Goal: Information Seeking & Learning: Learn about a topic

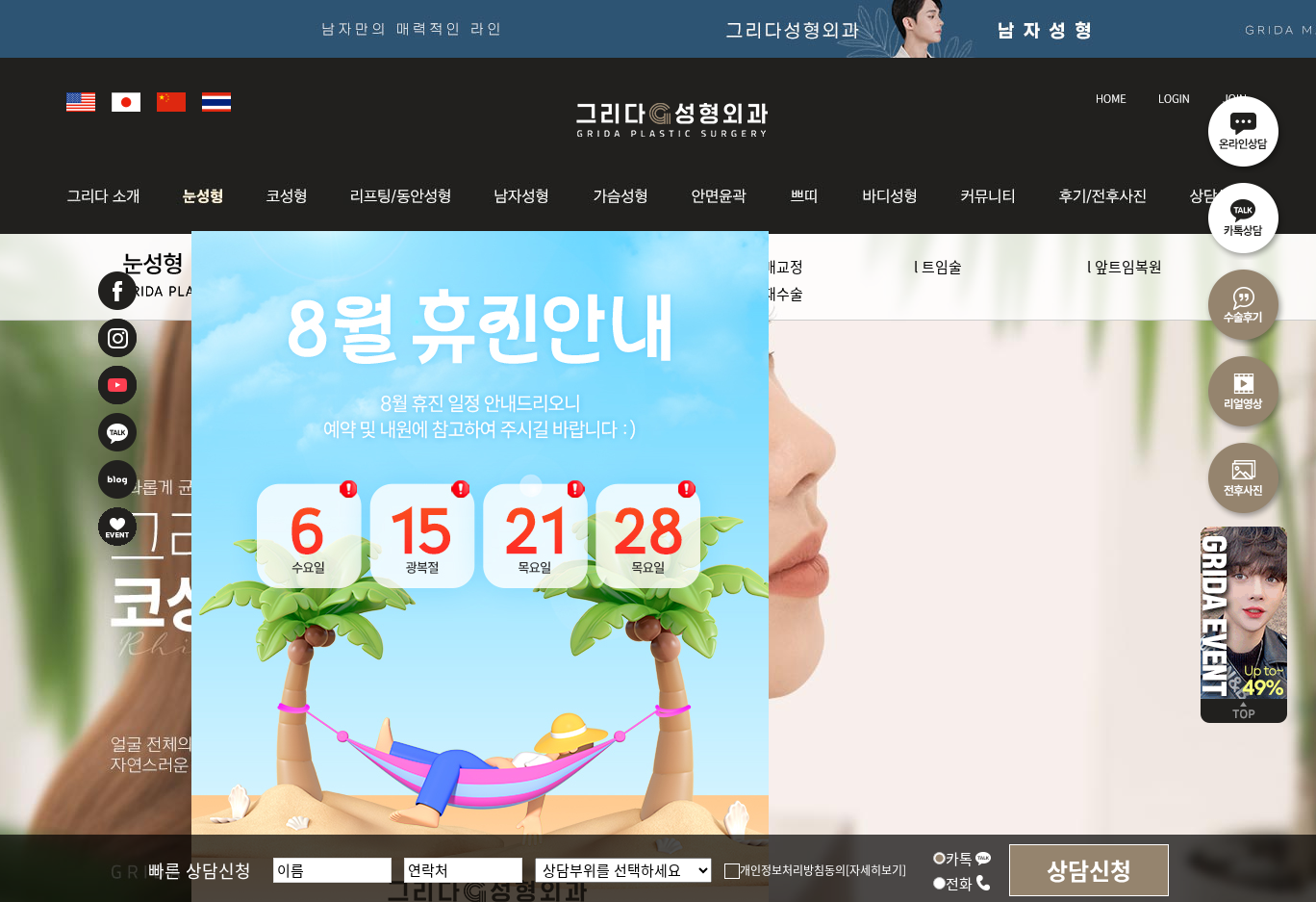
click at [189, 194] on img at bounding box center [204, 196] width 86 height 75
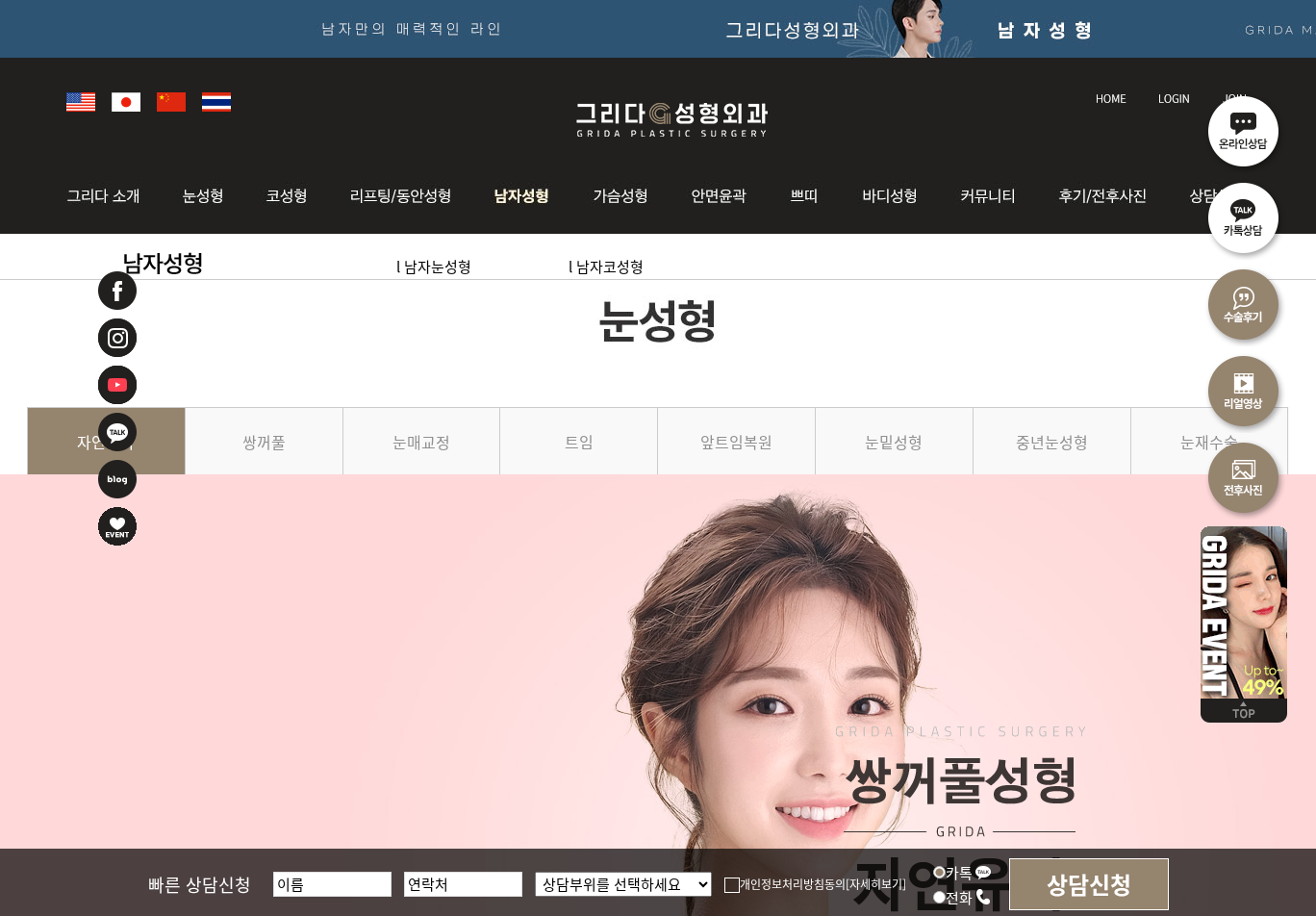
click at [500, 196] on img at bounding box center [523, 196] width 98 height 75
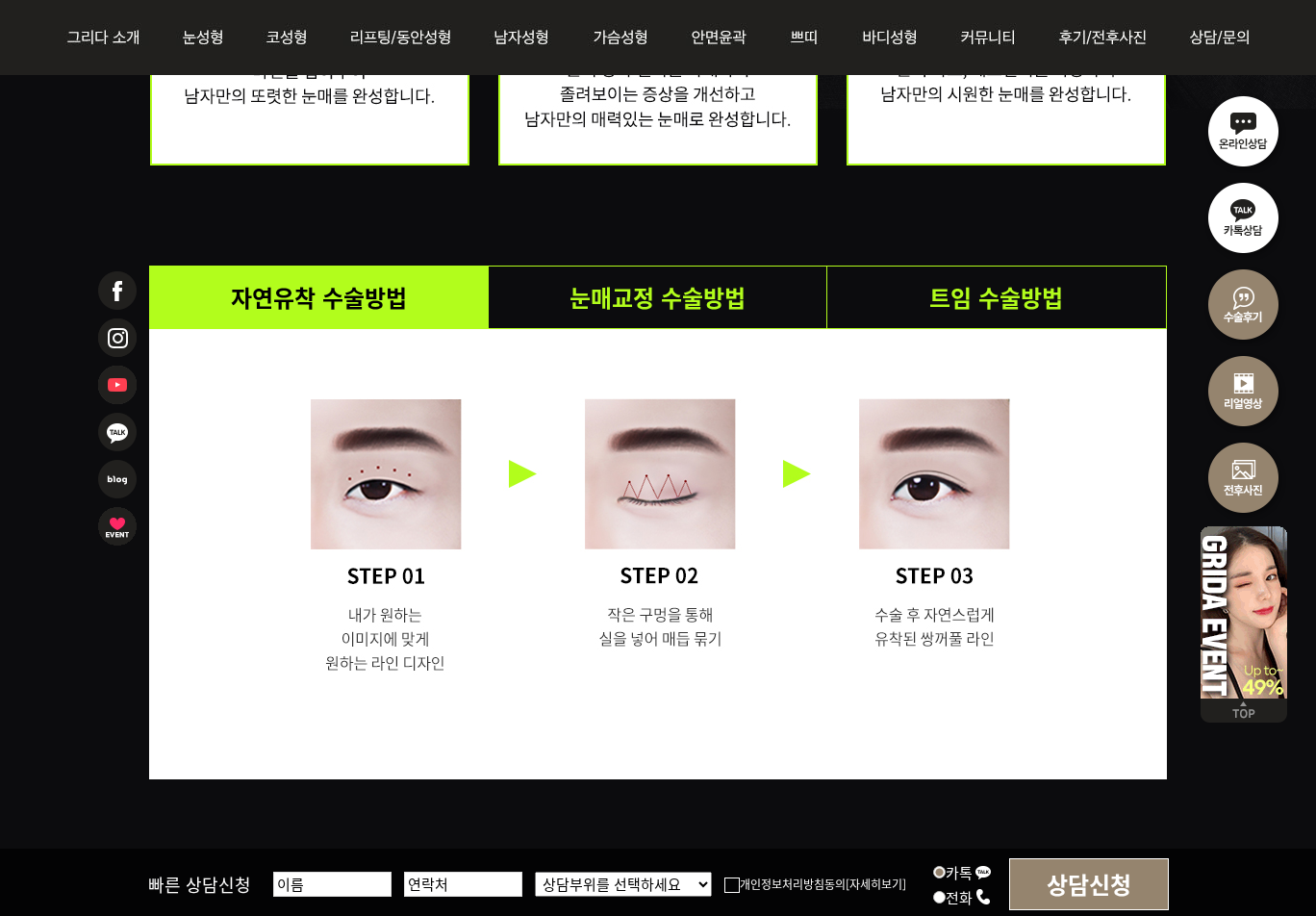
scroll to position [3465, 0]
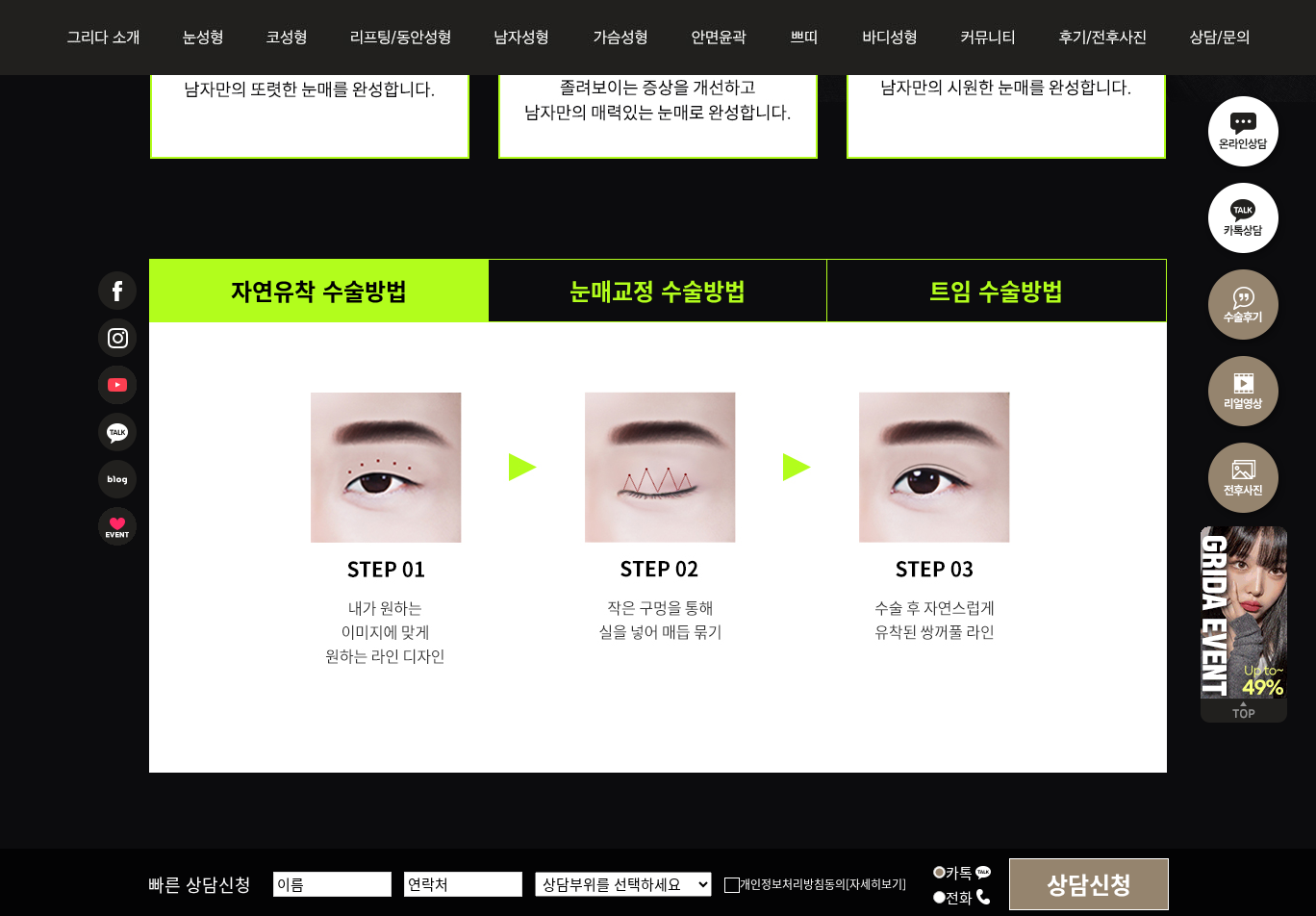
click at [701, 315] on li "눈매교정 수술방법" at bounding box center [658, 291] width 339 height 62
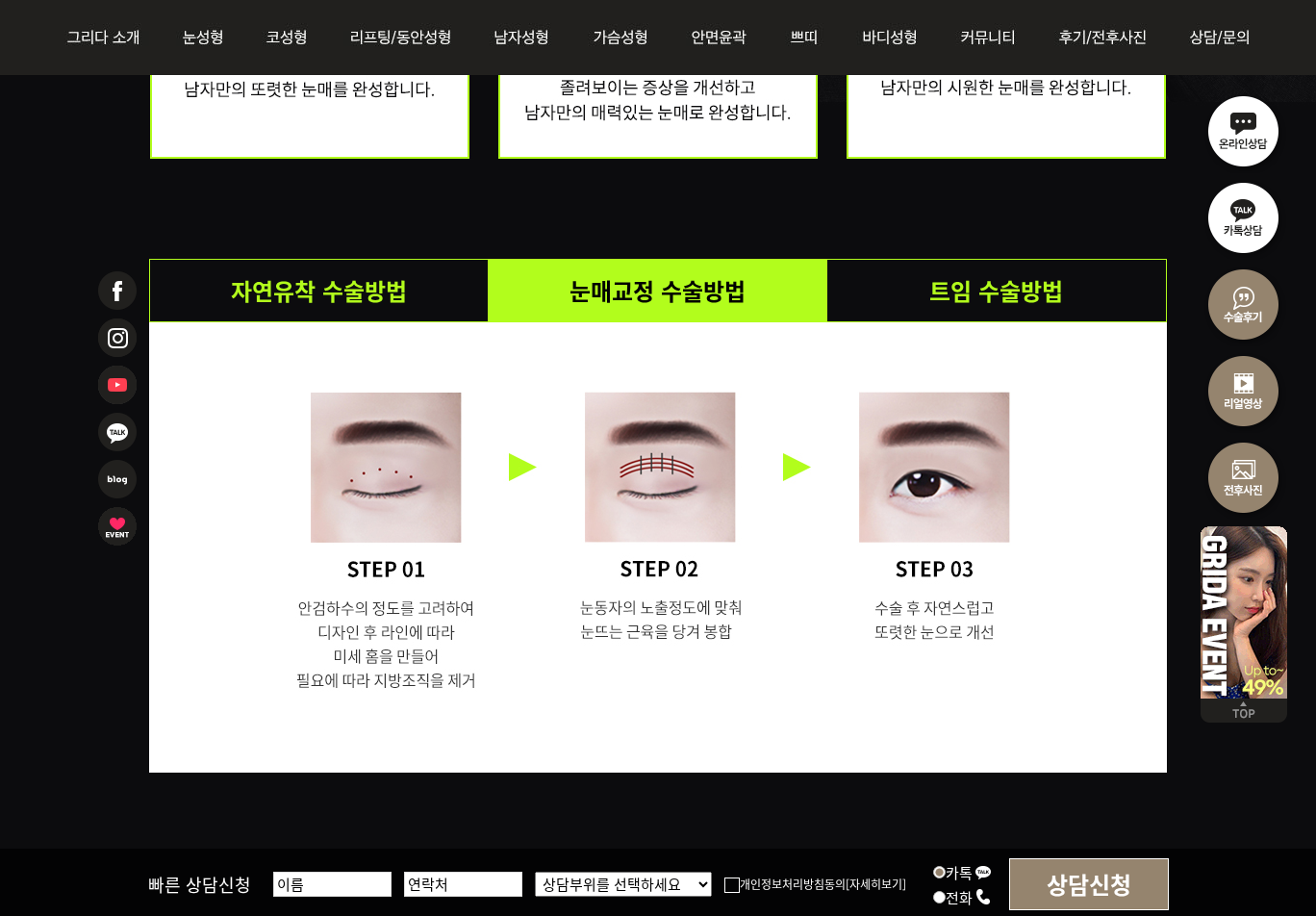
click at [944, 300] on li "트임 수술방법" at bounding box center [997, 291] width 339 height 62
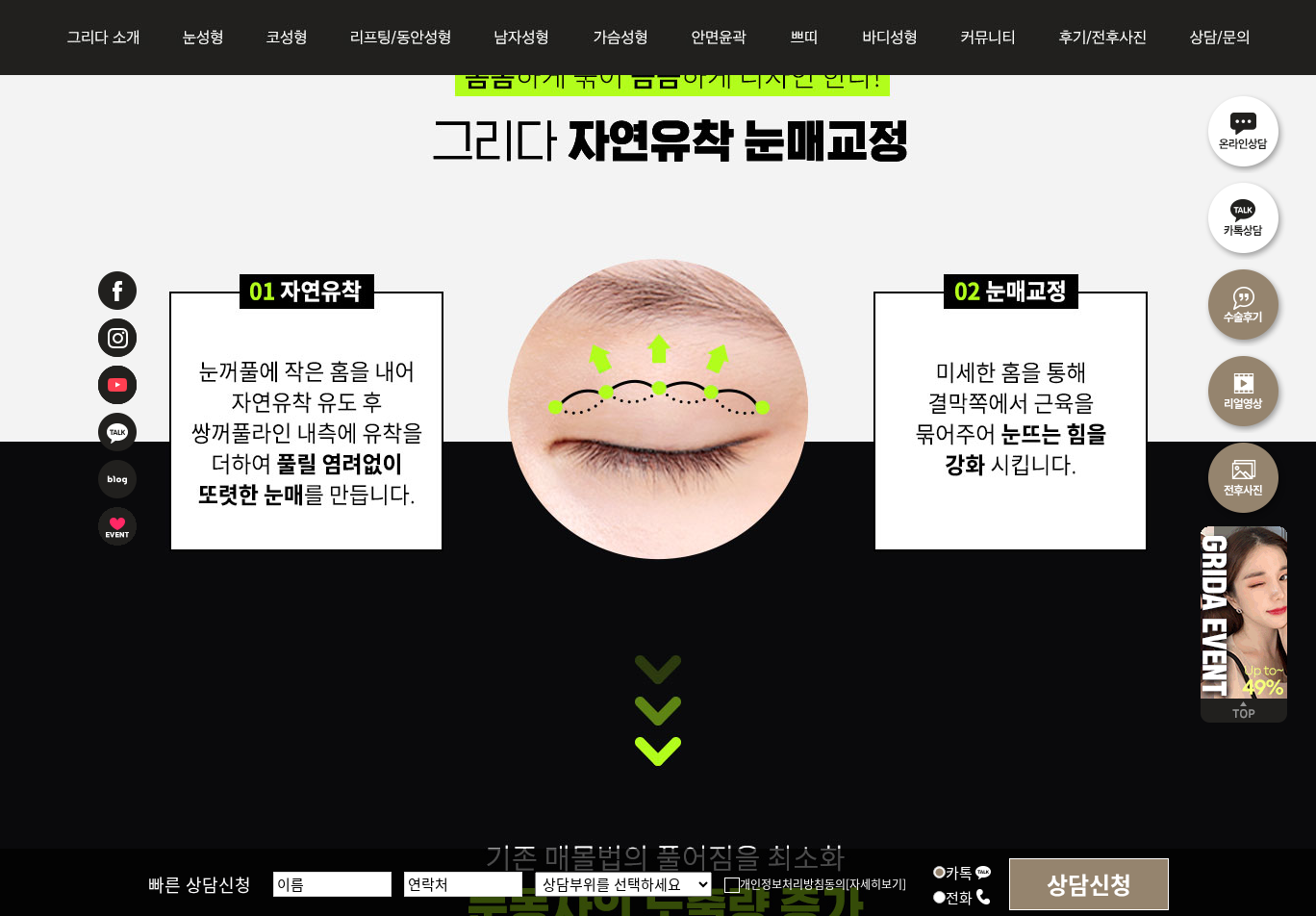
scroll to position [4524, 0]
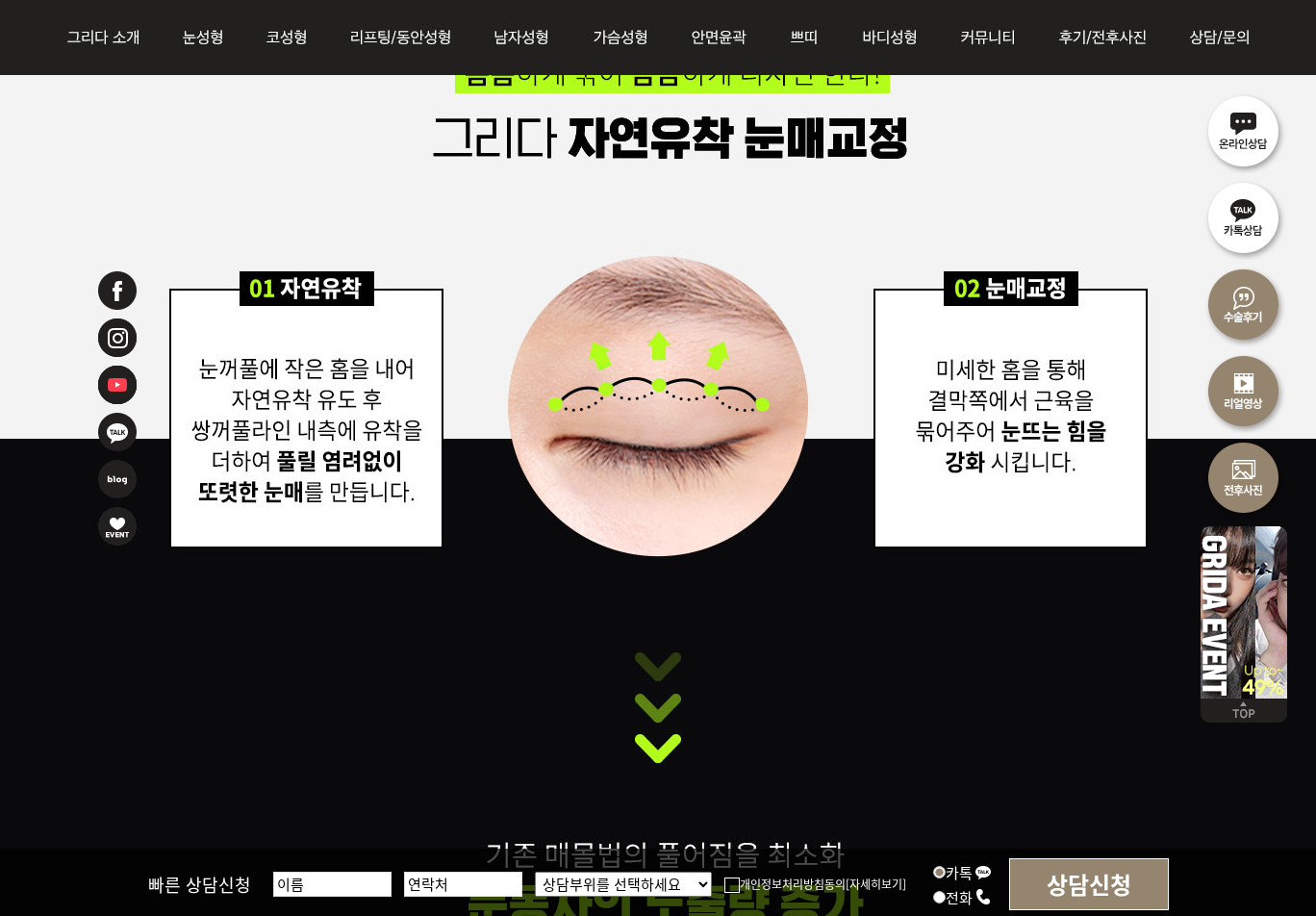
click at [1237, 301] on img at bounding box center [1244, 303] width 87 height 87
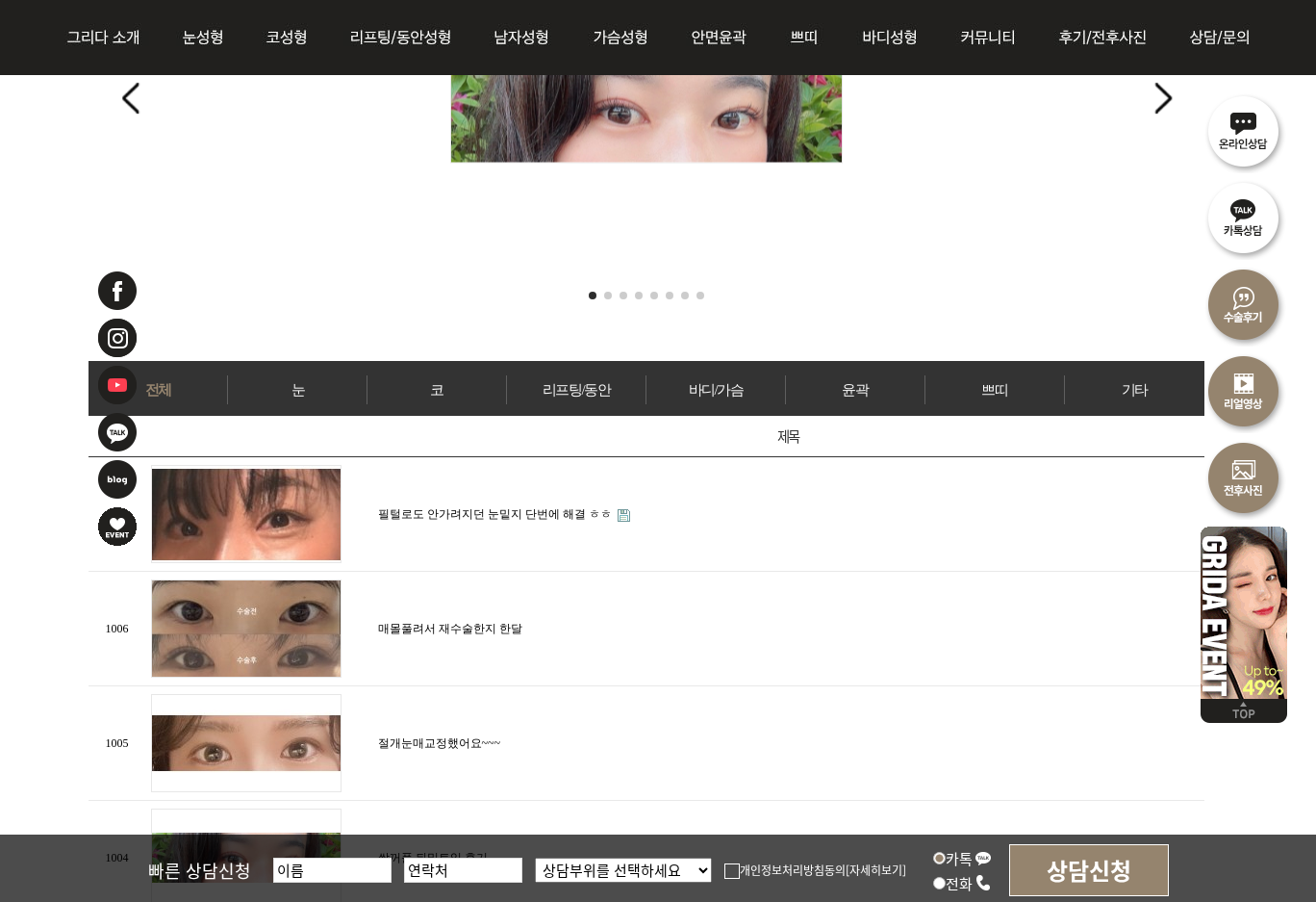
scroll to position [481, 0]
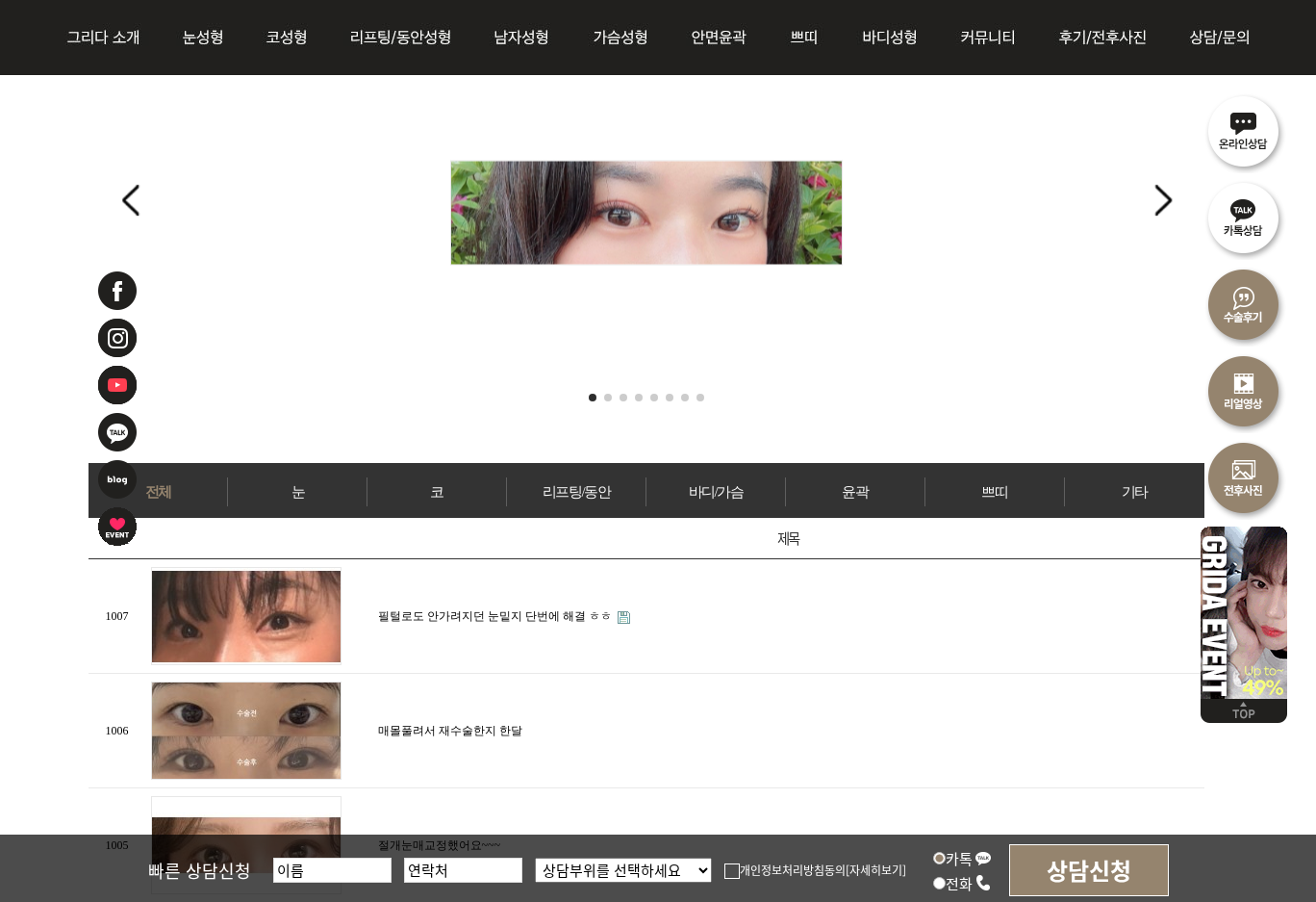
click at [314, 492] on link "눈" at bounding box center [297, 492] width 139 height 29
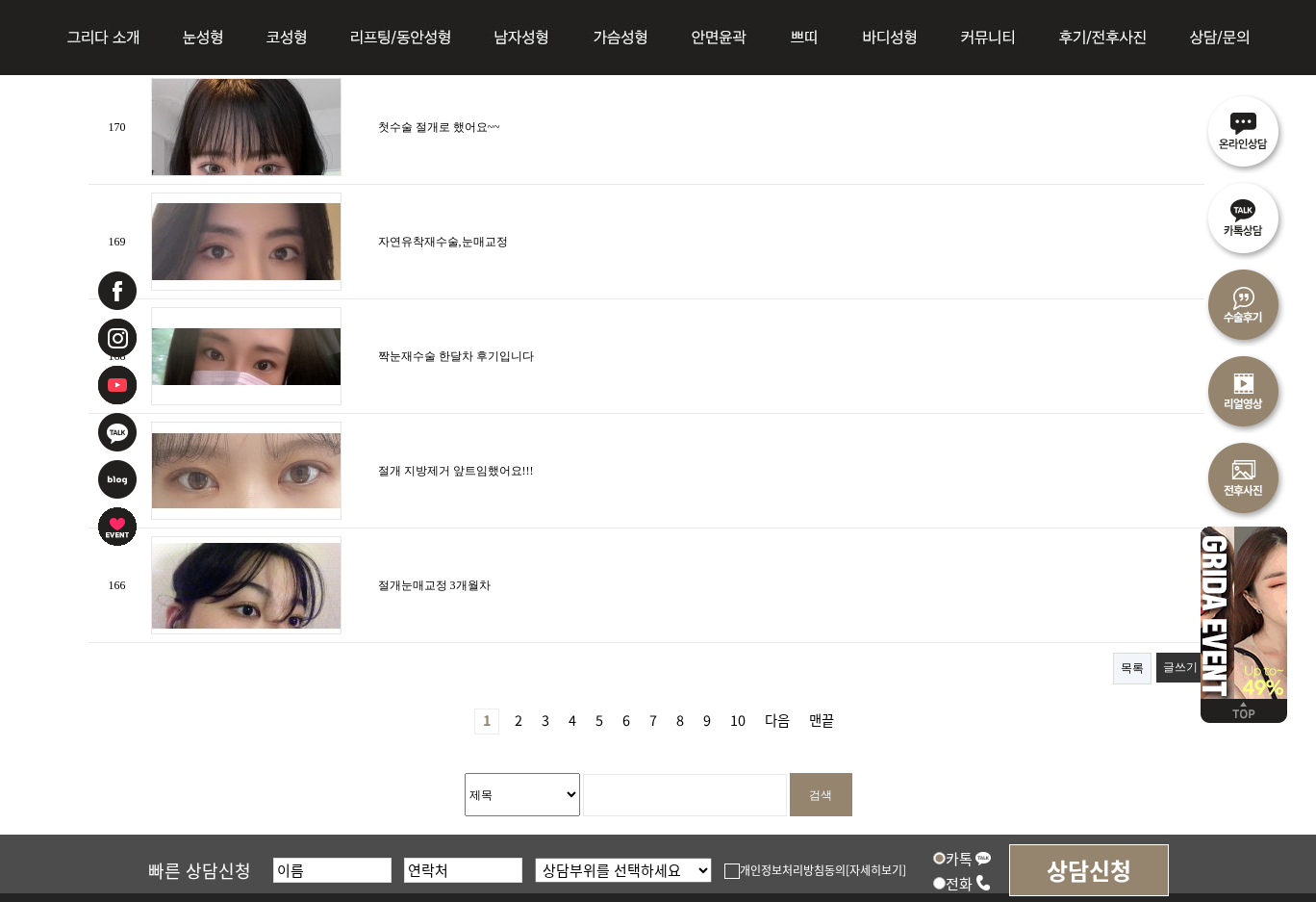
scroll to position [2117, 0]
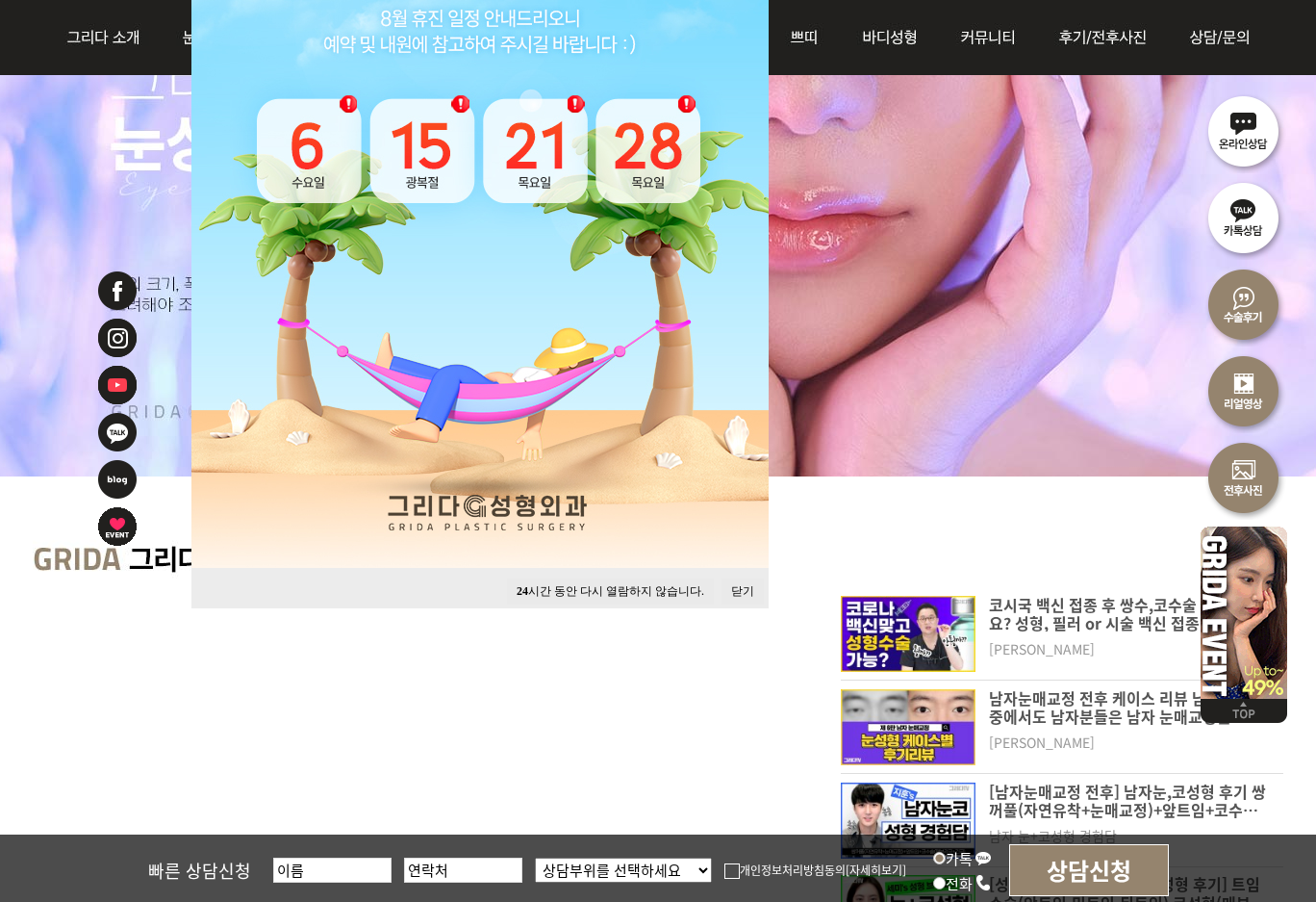
click at [732, 593] on button "닫기" at bounding box center [743, 591] width 42 height 26
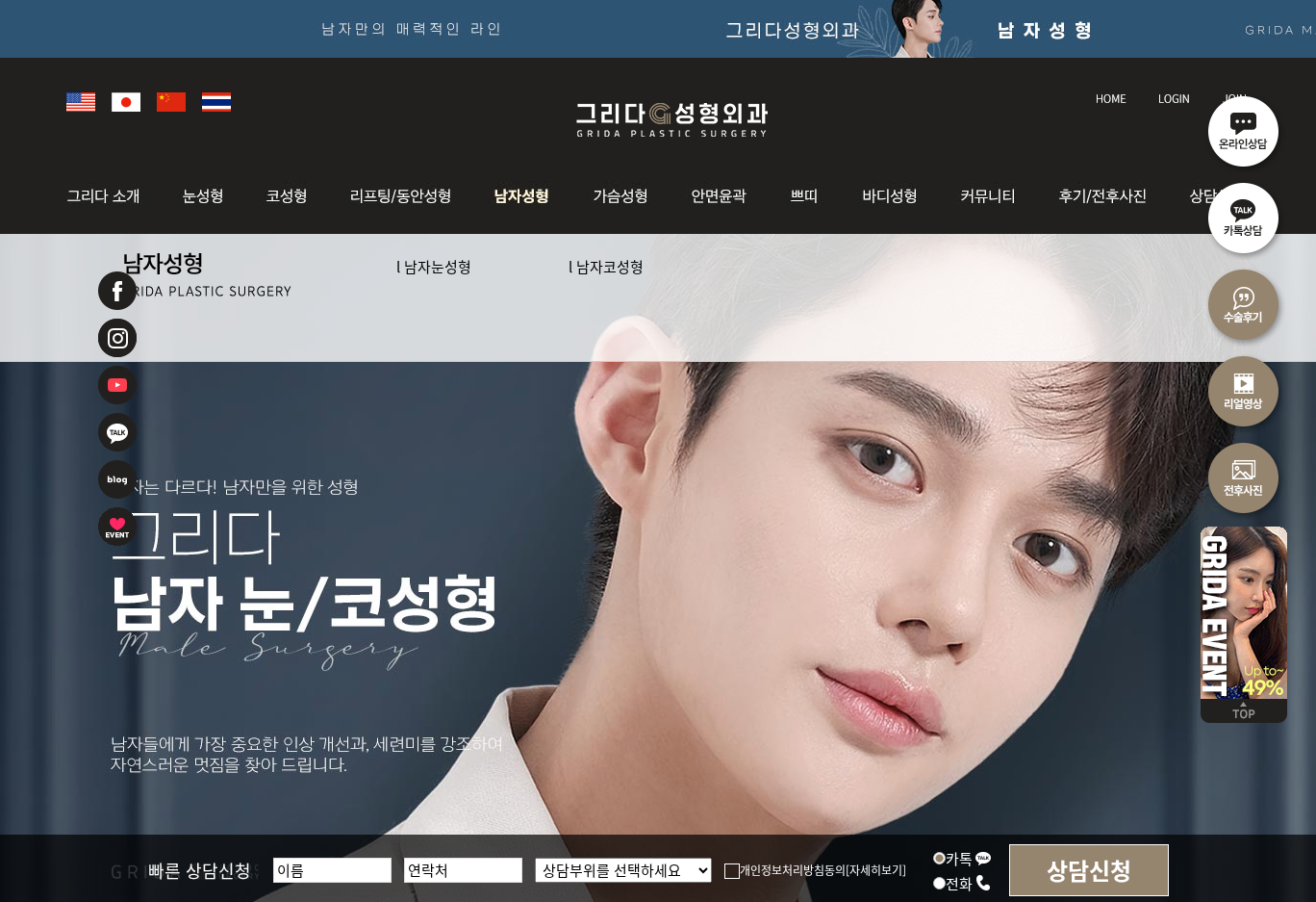
click at [436, 267] on link "l 남자눈성형" at bounding box center [433, 266] width 75 height 21
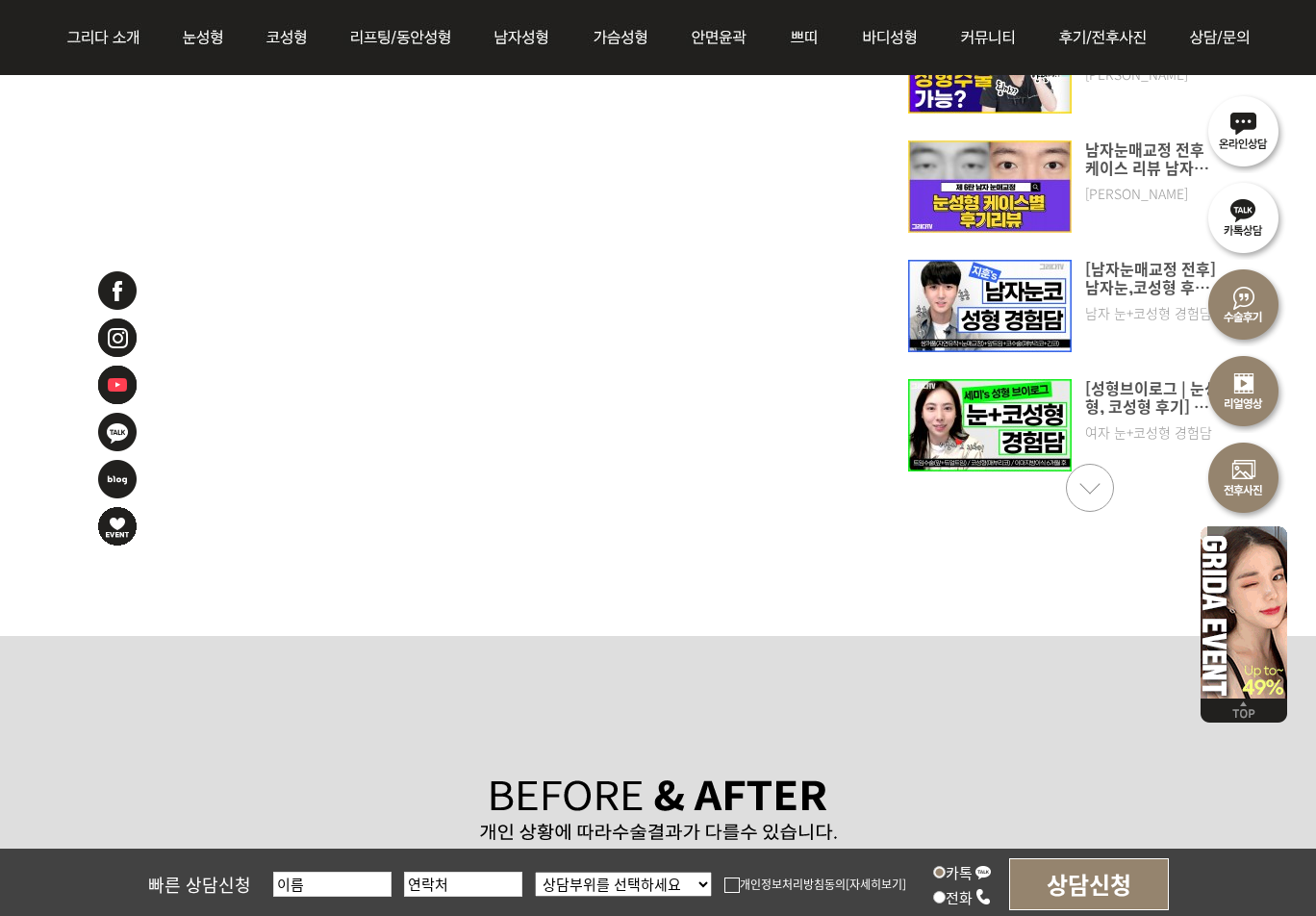
scroll to position [12320, 0]
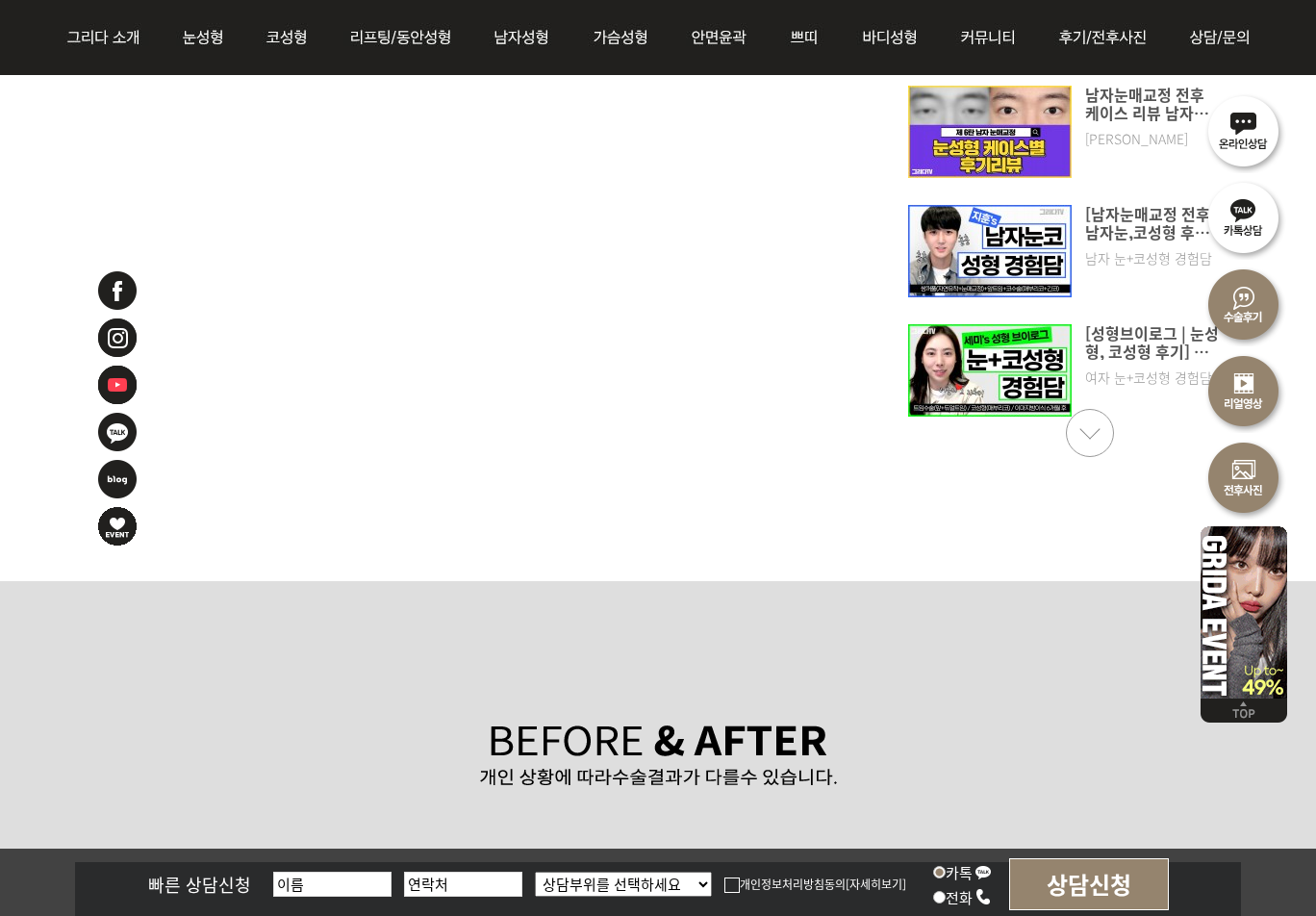
click at [1223, 300] on img at bounding box center [1244, 303] width 87 height 87
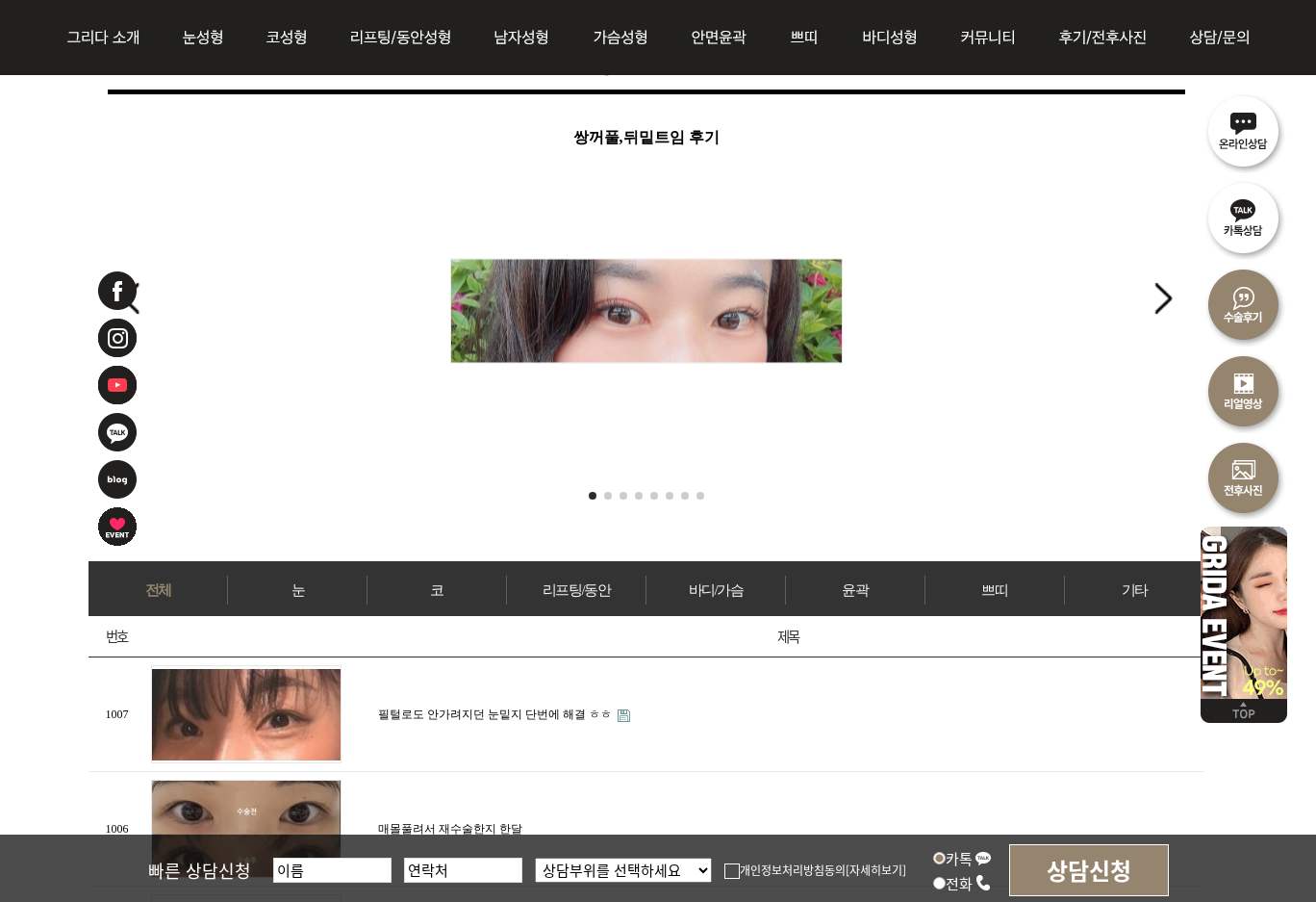
scroll to position [384, 0]
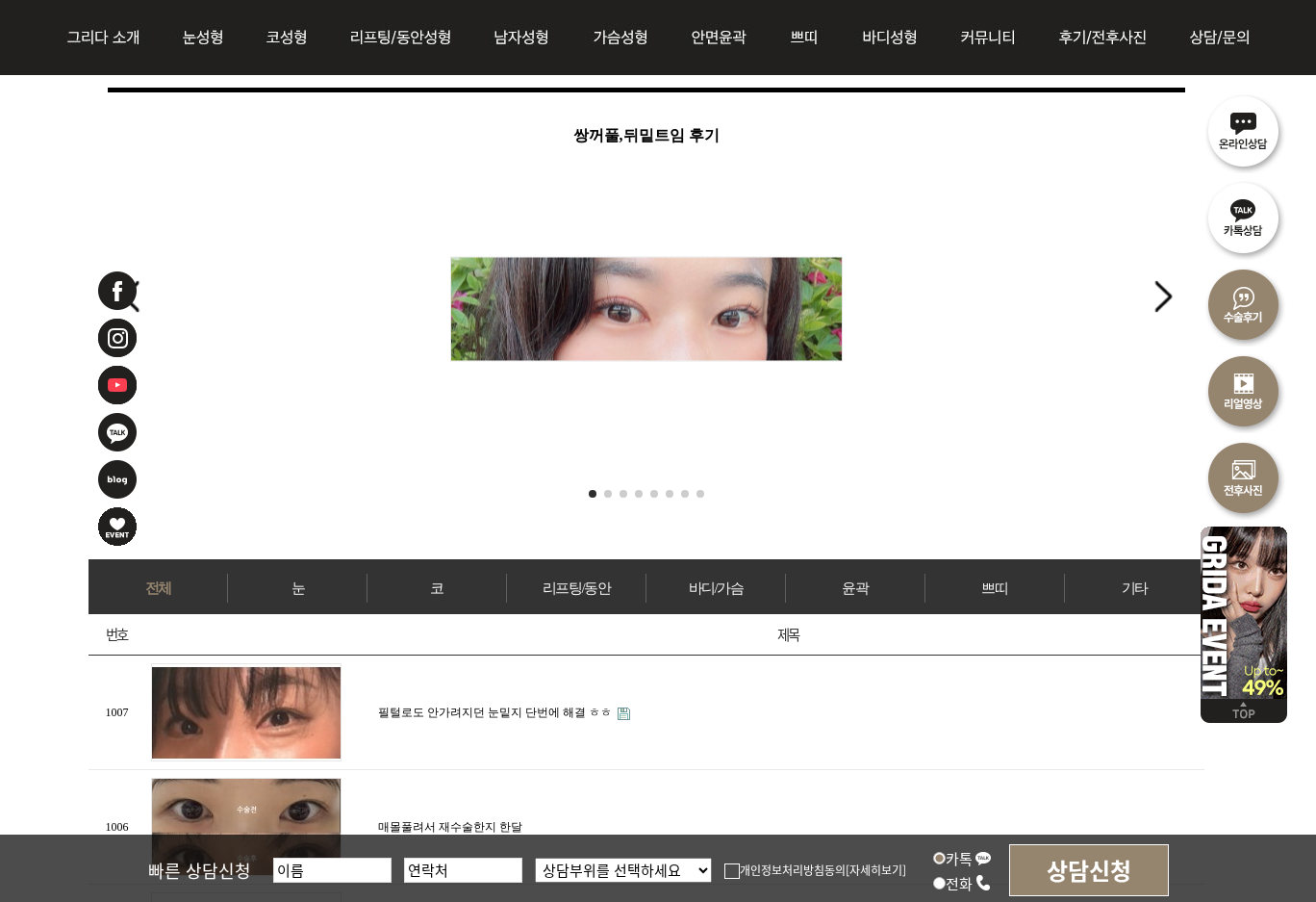
click at [311, 580] on link "눈" at bounding box center [297, 588] width 139 height 29
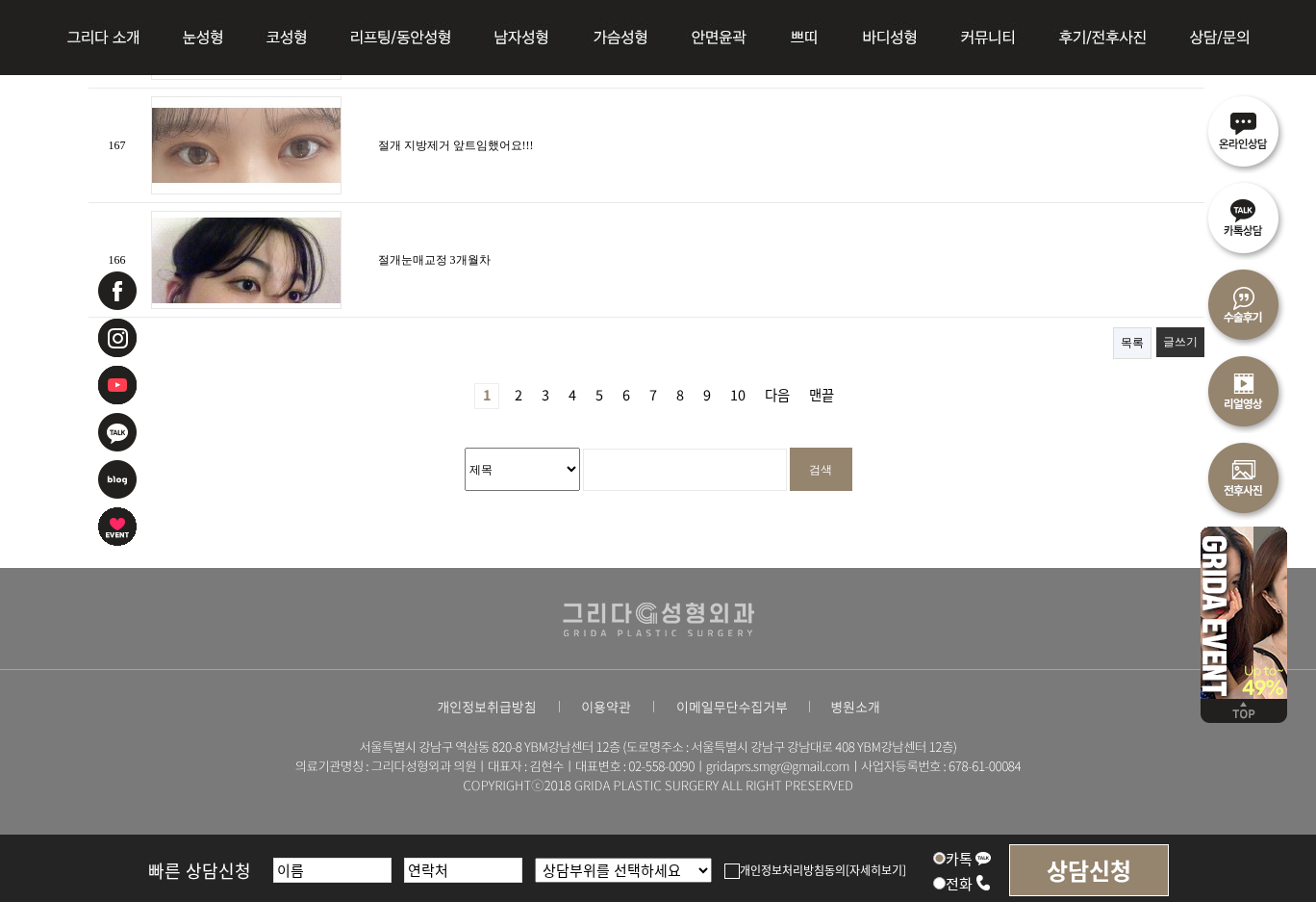
scroll to position [2464, 0]
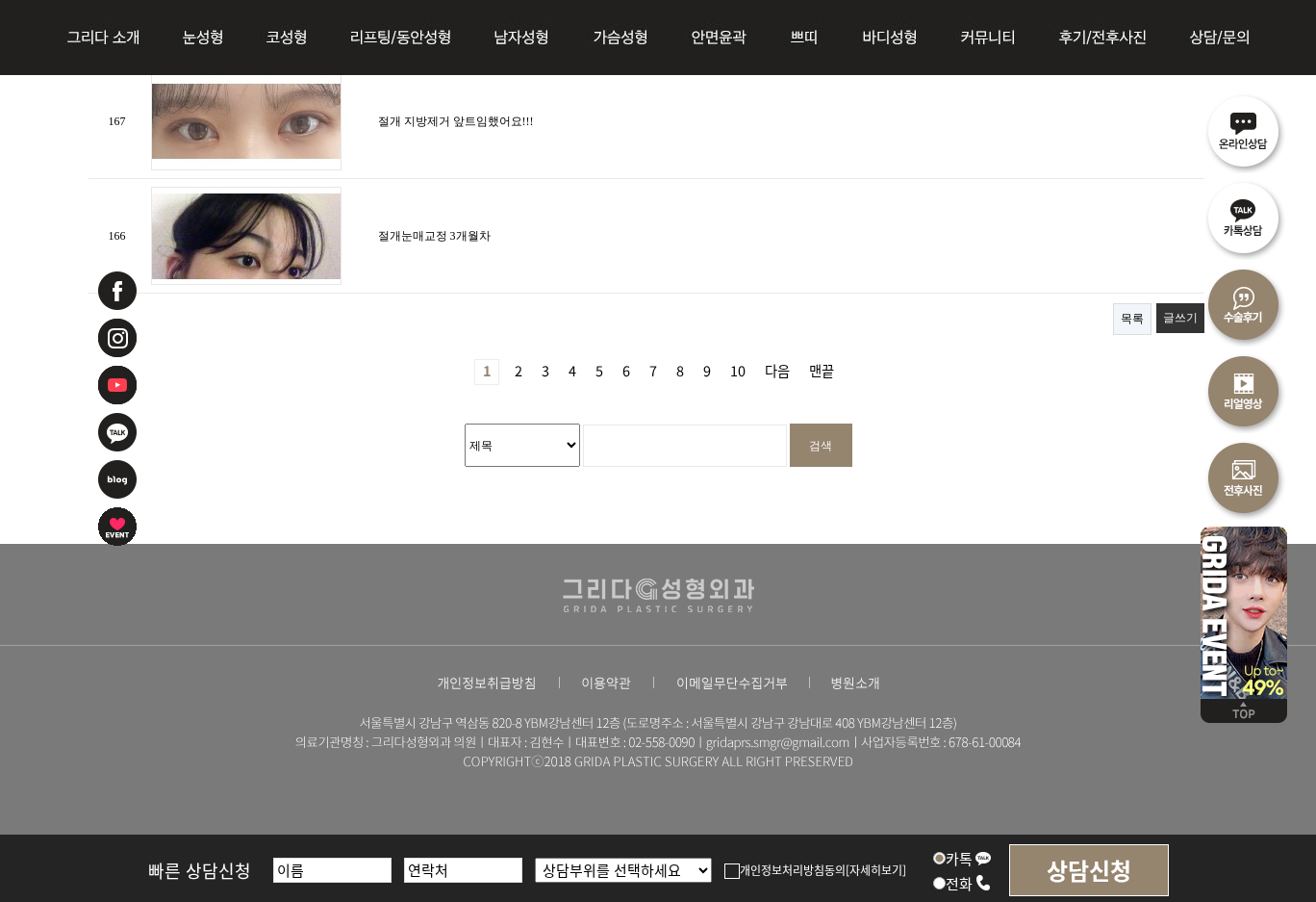
click at [512, 366] on link "2 페이지" at bounding box center [519, 372] width 23 height 24
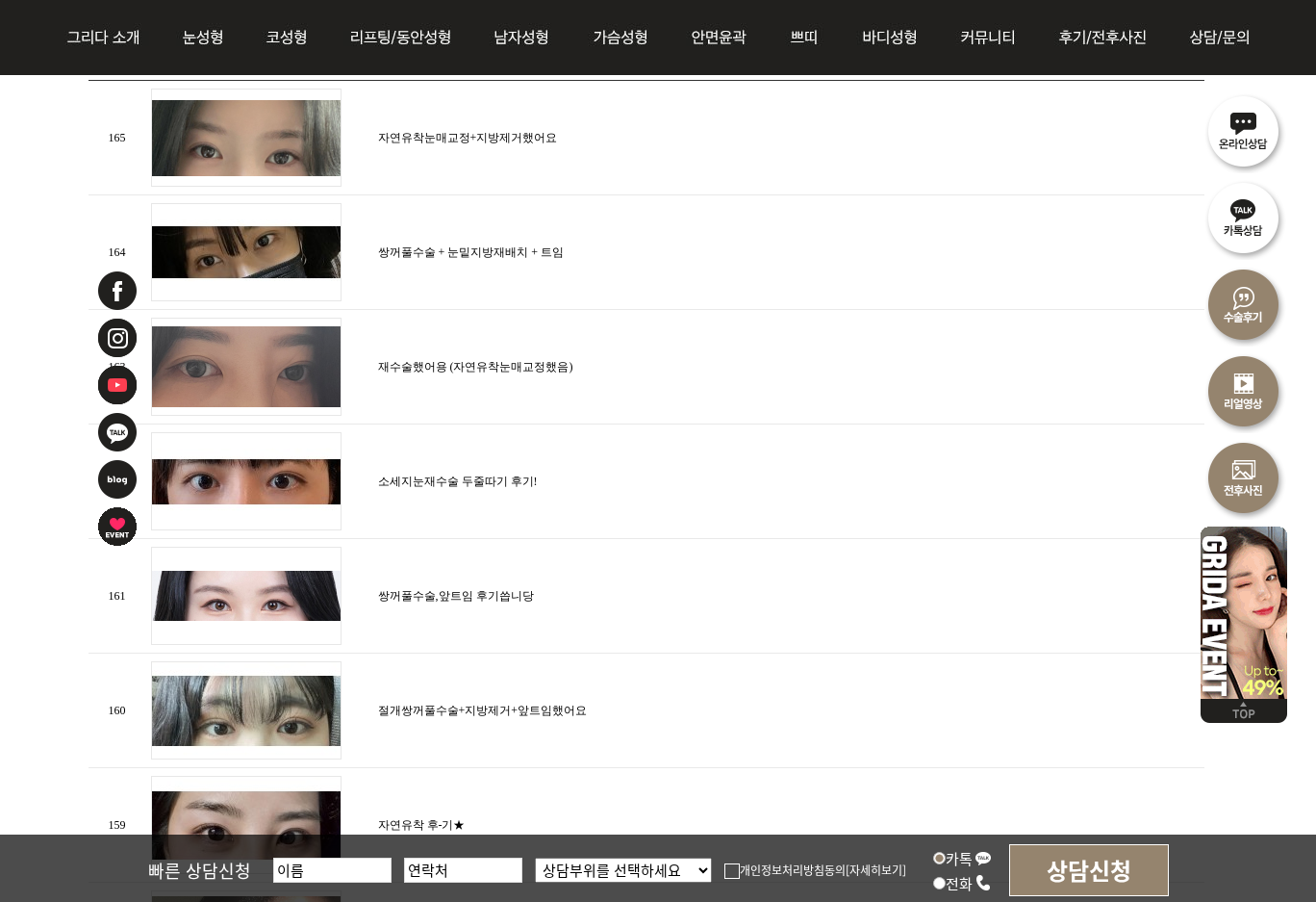
scroll to position [963, 0]
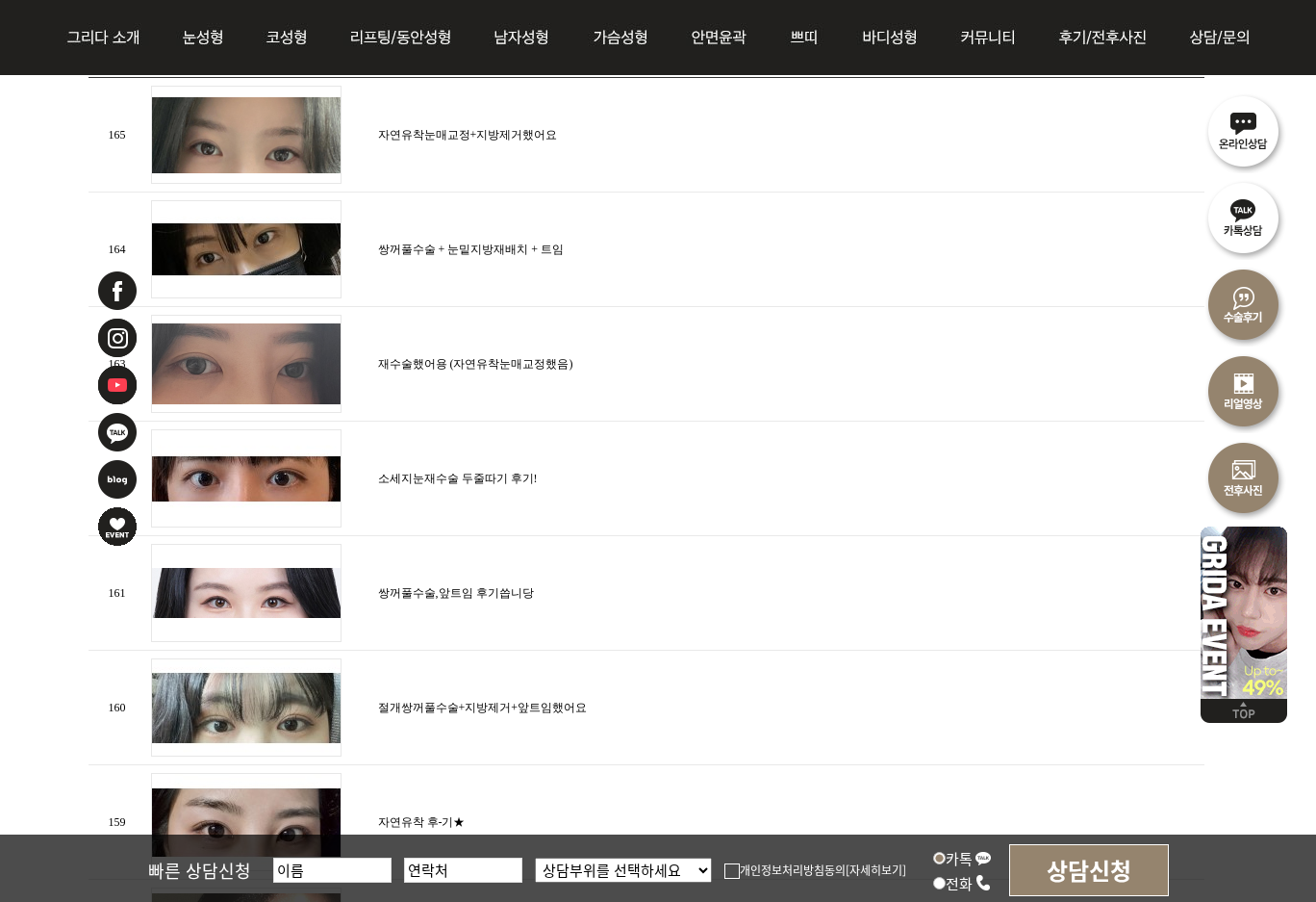
click at [1238, 495] on img at bounding box center [1244, 476] width 87 height 87
